Goal: Task Accomplishment & Management: Manage account settings

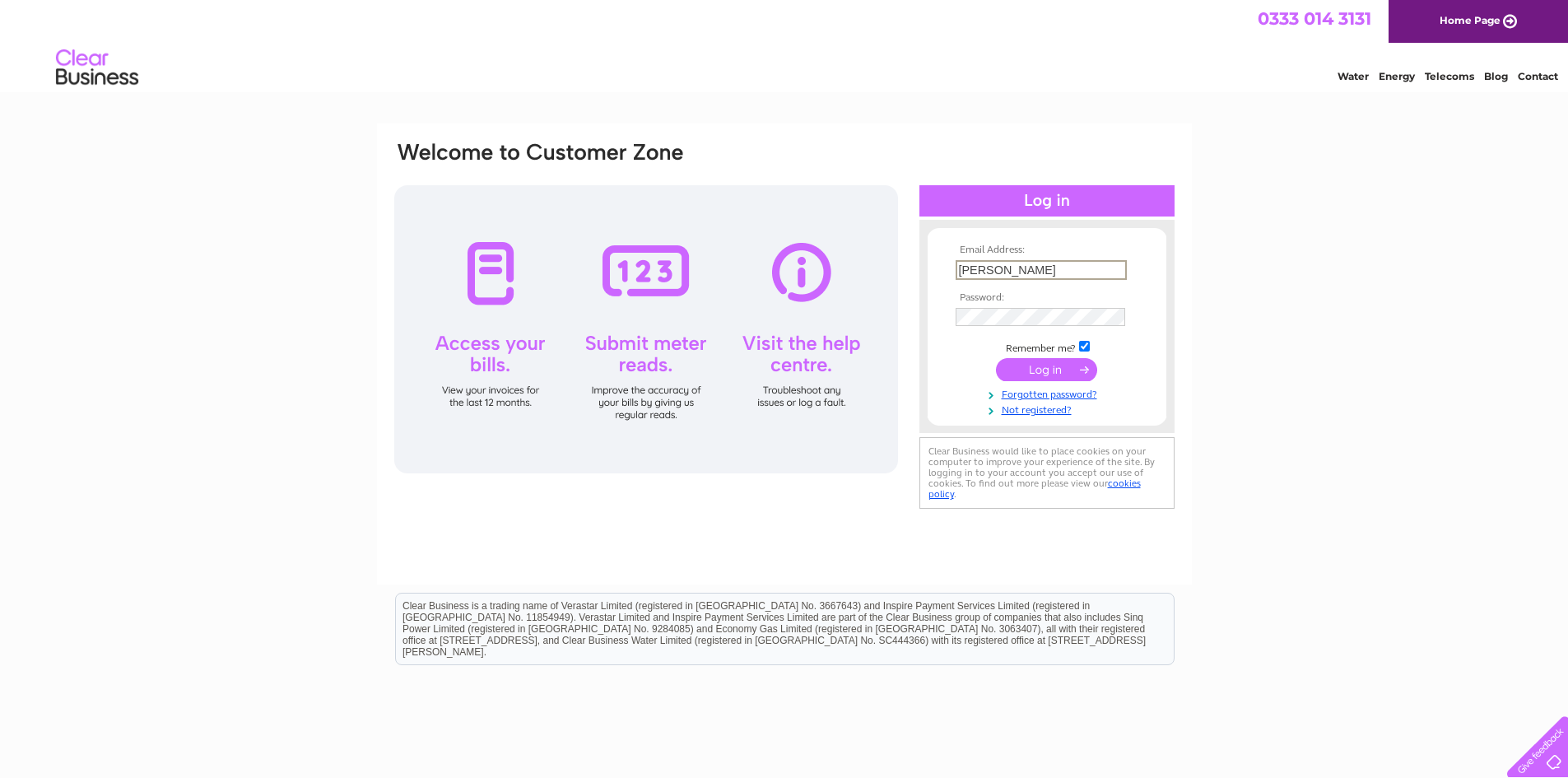
type input "[PERSON_NAME][EMAIL_ADDRESS][DOMAIN_NAME]"
click at [996, 358] on input "submit" at bounding box center [1046, 369] width 101 height 23
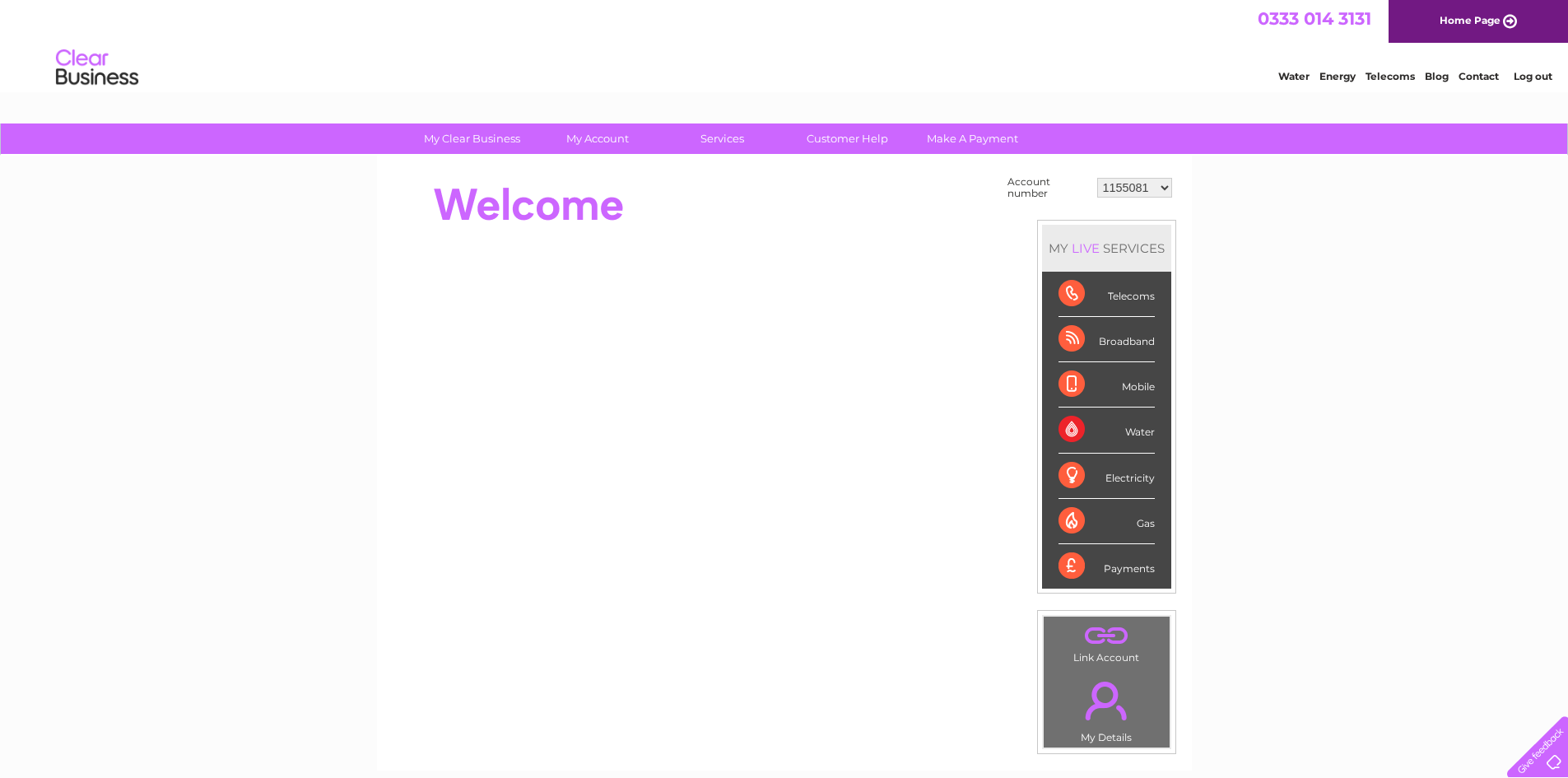
click at [1146, 191] on select "1155081 30316184" at bounding box center [1134, 187] width 75 height 19
select select "30316184"
click at [1097, 178] on select "1155081 30316184" at bounding box center [1134, 187] width 75 height 19
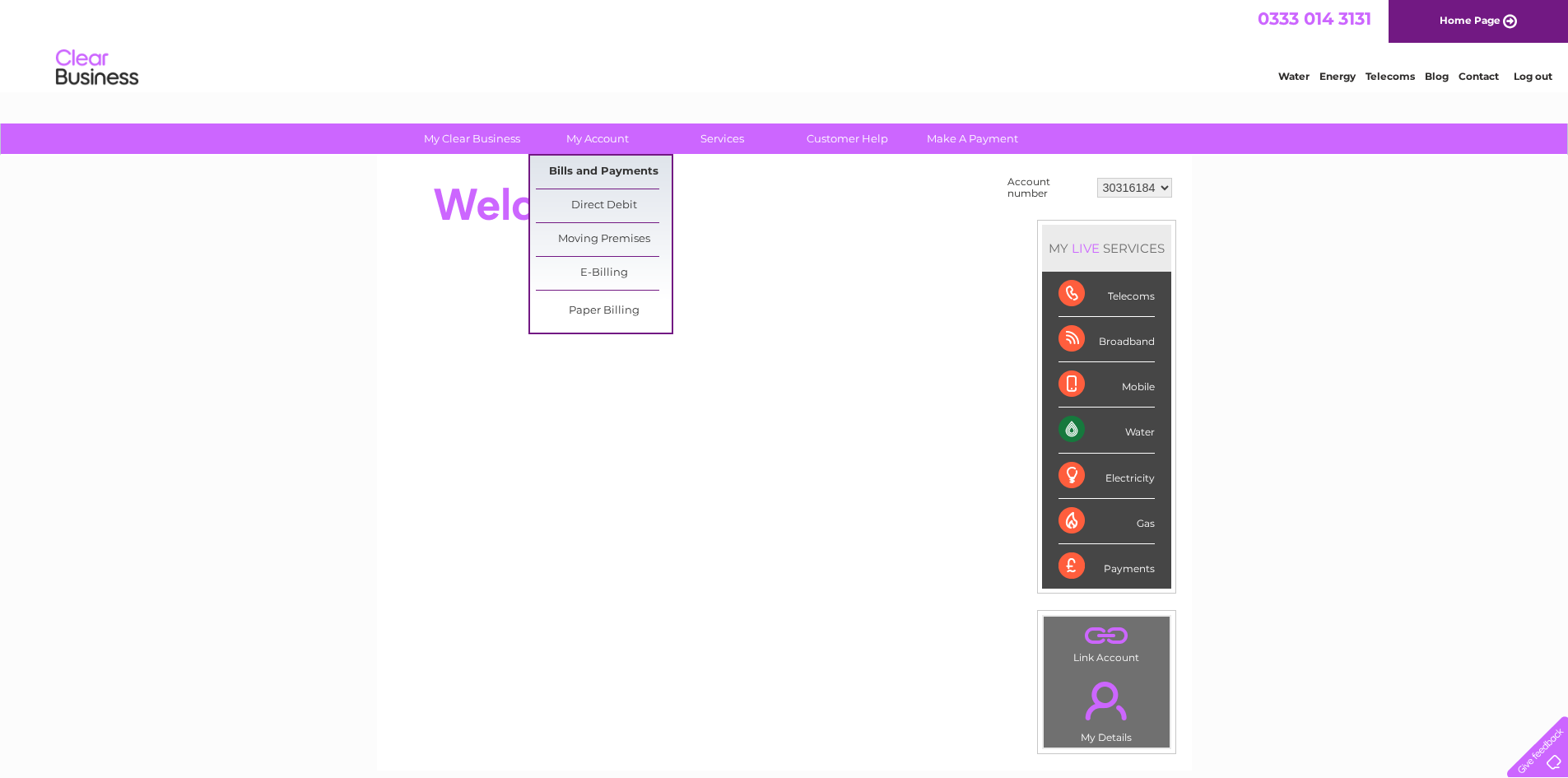
click at [596, 168] on link "Bills and Payments" at bounding box center [603, 172] width 136 height 33
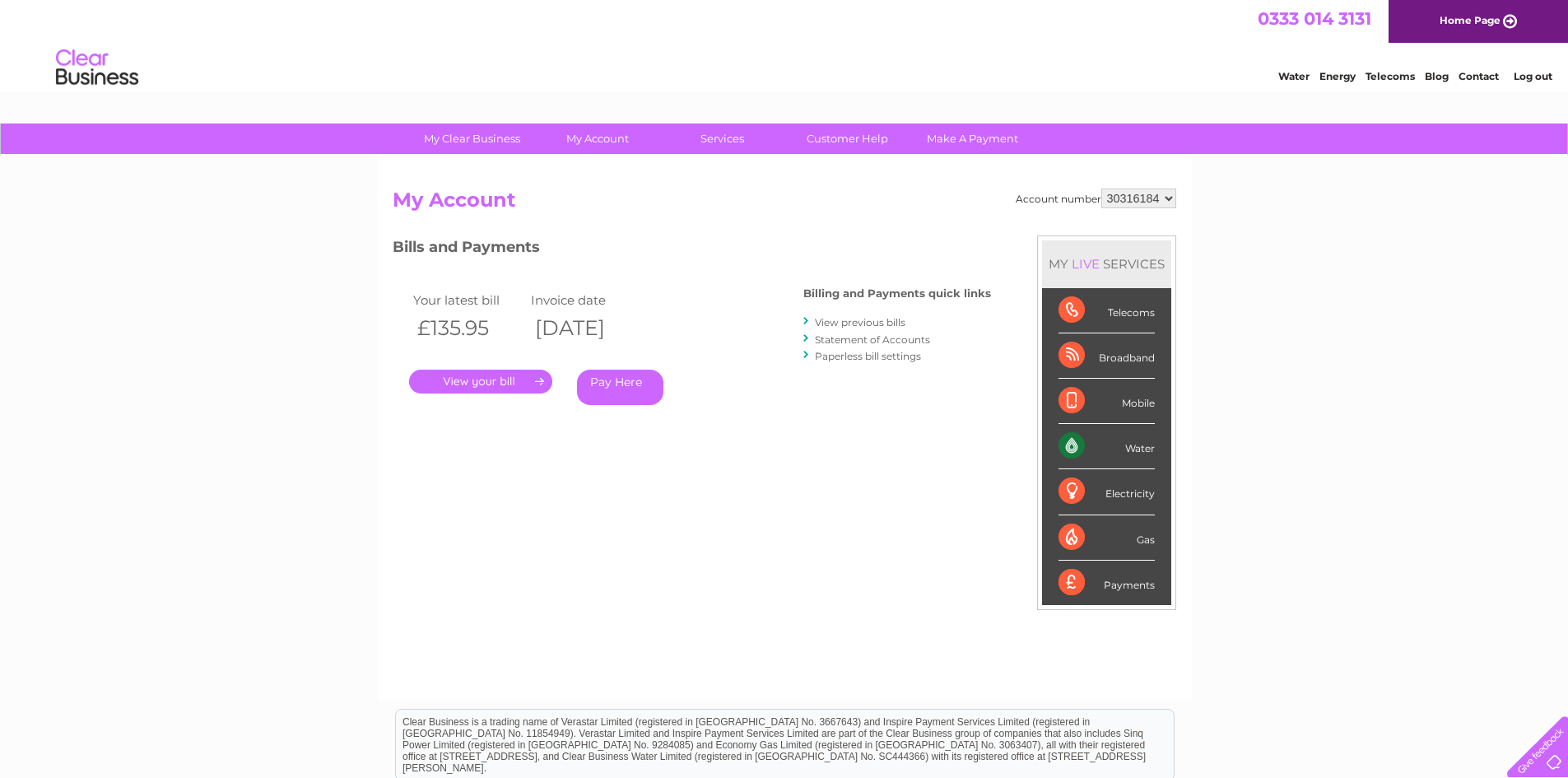
click at [865, 317] on link "View previous bills" at bounding box center [860, 322] width 91 height 13
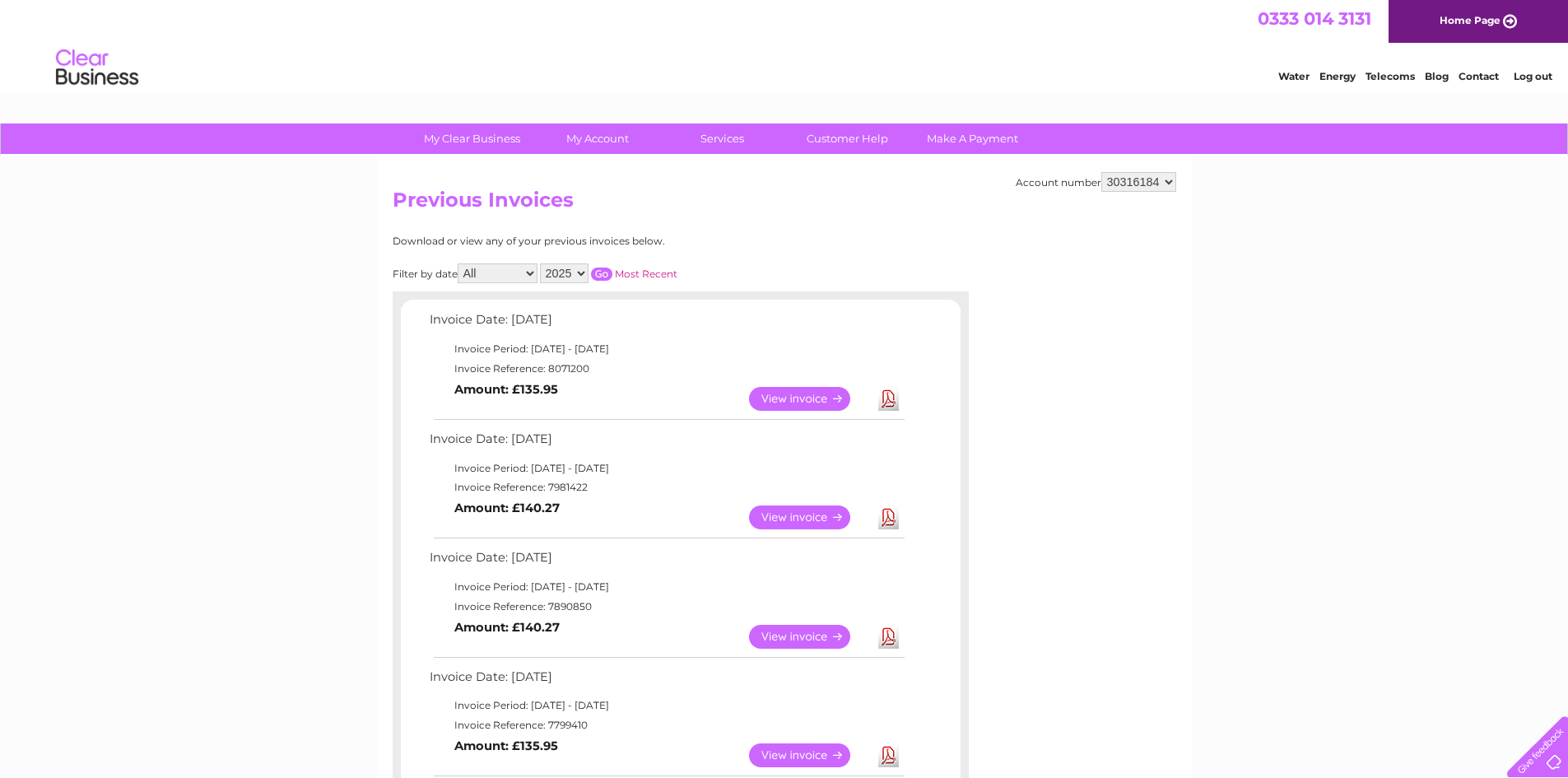
click at [886, 397] on link "Download" at bounding box center [888, 399] width 20 height 24
click at [1533, 75] on link "Log out" at bounding box center [1533, 76] width 39 height 13
